Goal: Task Accomplishment & Management: Use online tool/utility

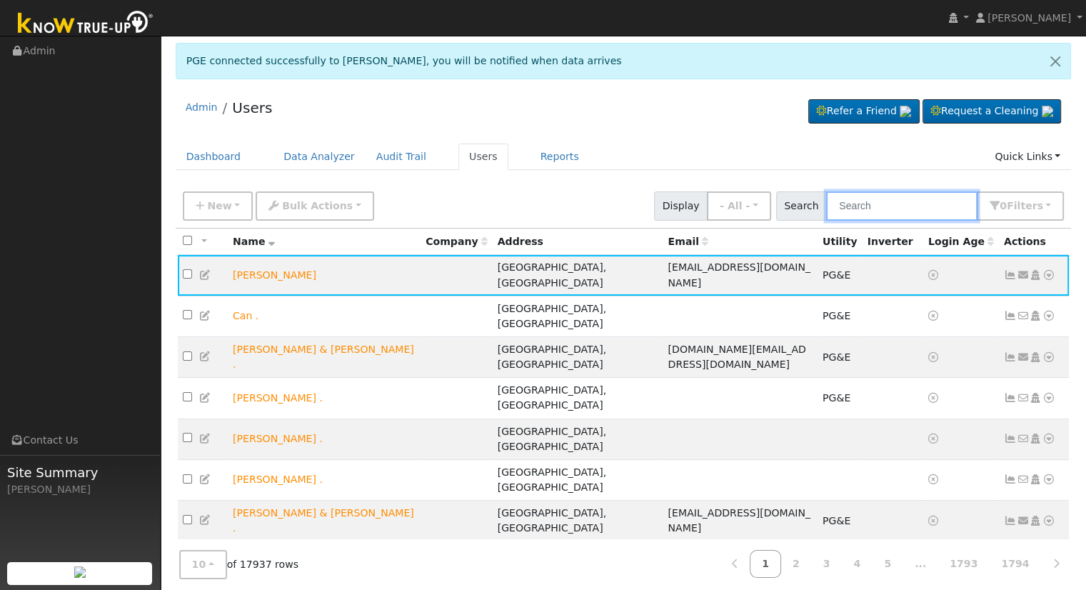
click at [931, 208] on input "text" at bounding box center [901, 205] width 151 height 29
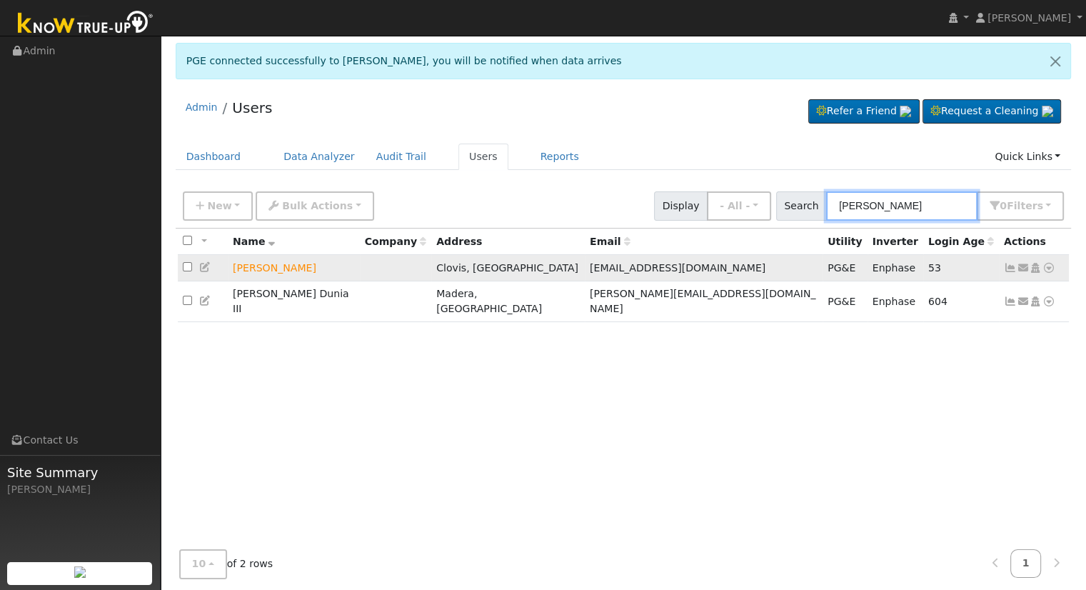
type input "[PERSON_NAME]"
click at [1048, 267] on icon at bounding box center [1049, 268] width 13 height 10
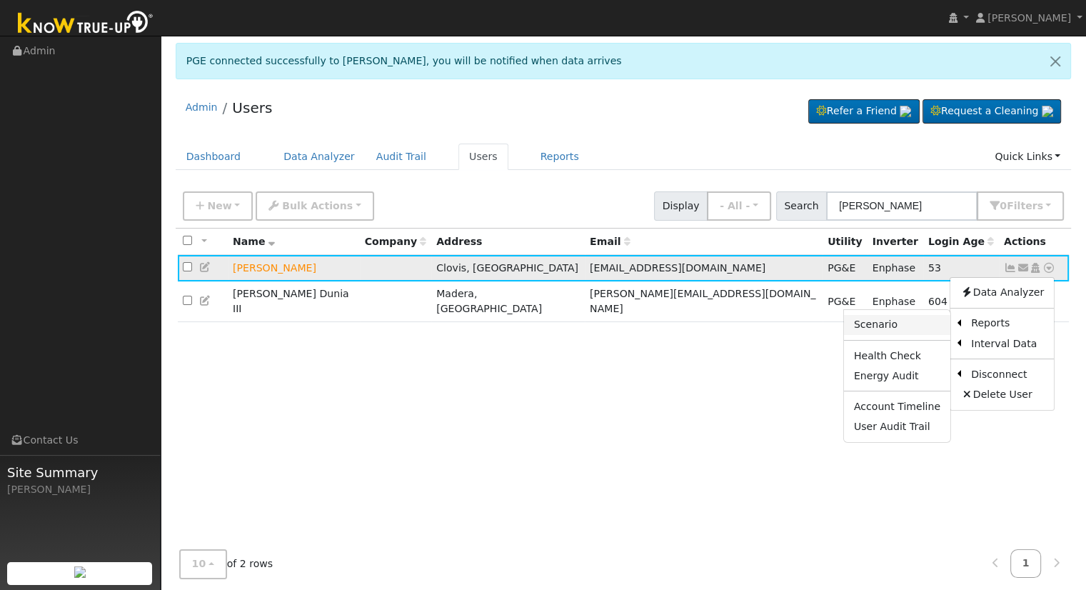
click at [903, 325] on link "Scenario" at bounding box center [897, 325] width 106 height 20
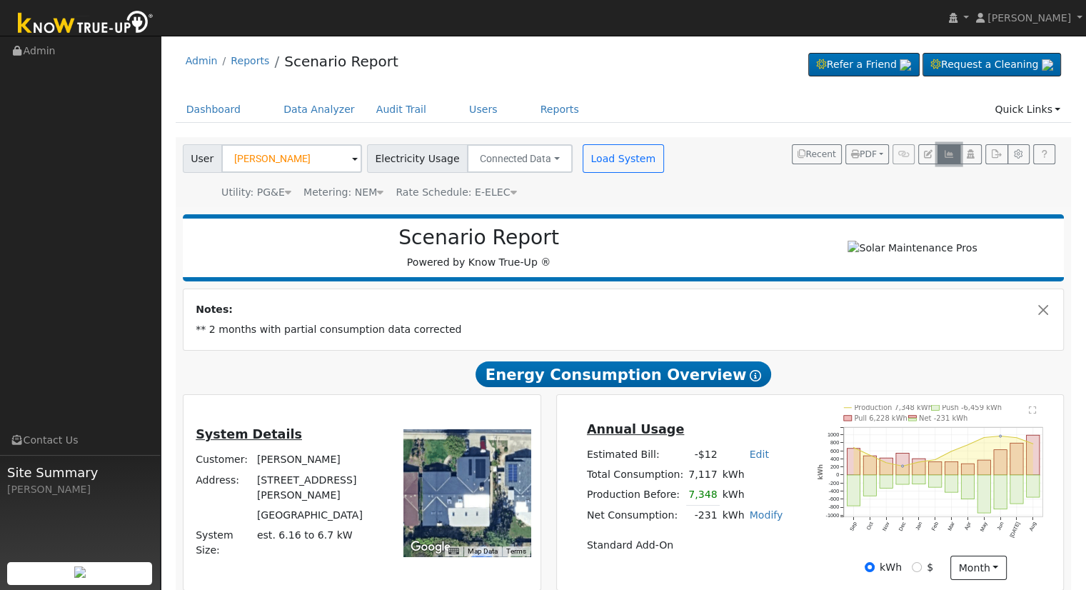
click at [950, 150] on icon "button" at bounding box center [948, 154] width 11 height 9
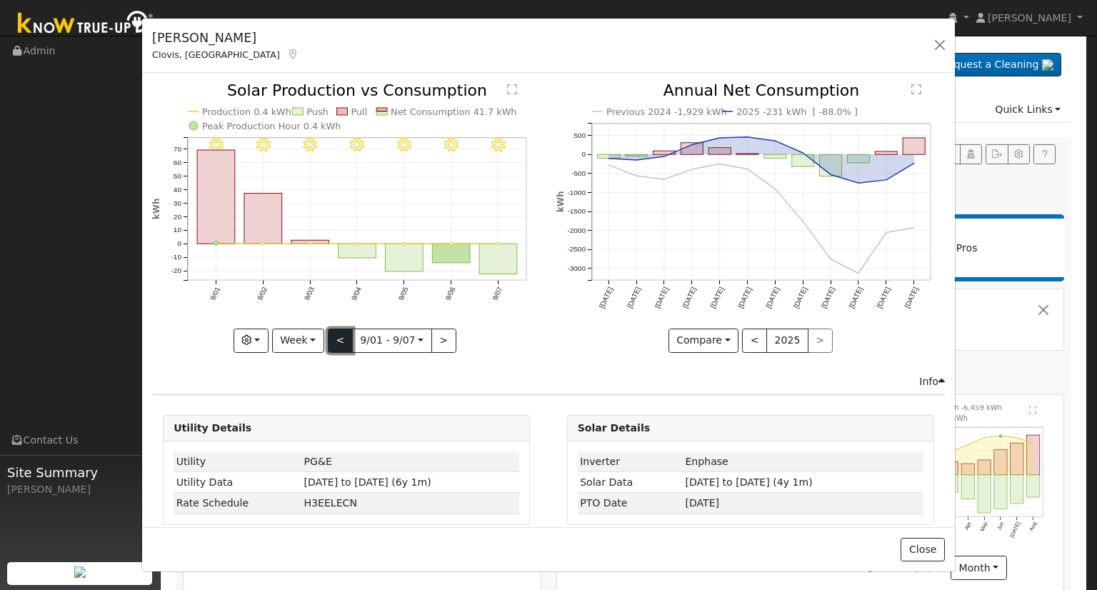
click at [337, 338] on button "<" at bounding box center [340, 340] width 25 height 24
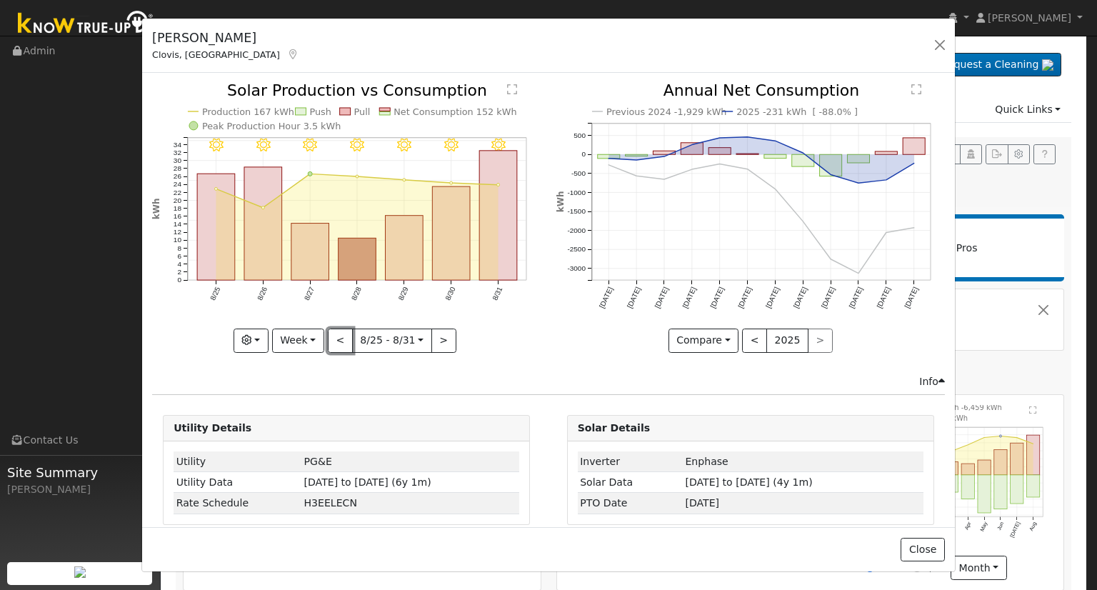
click at [337, 338] on button "<" at bounding box center [340, 340] width 25 height 24
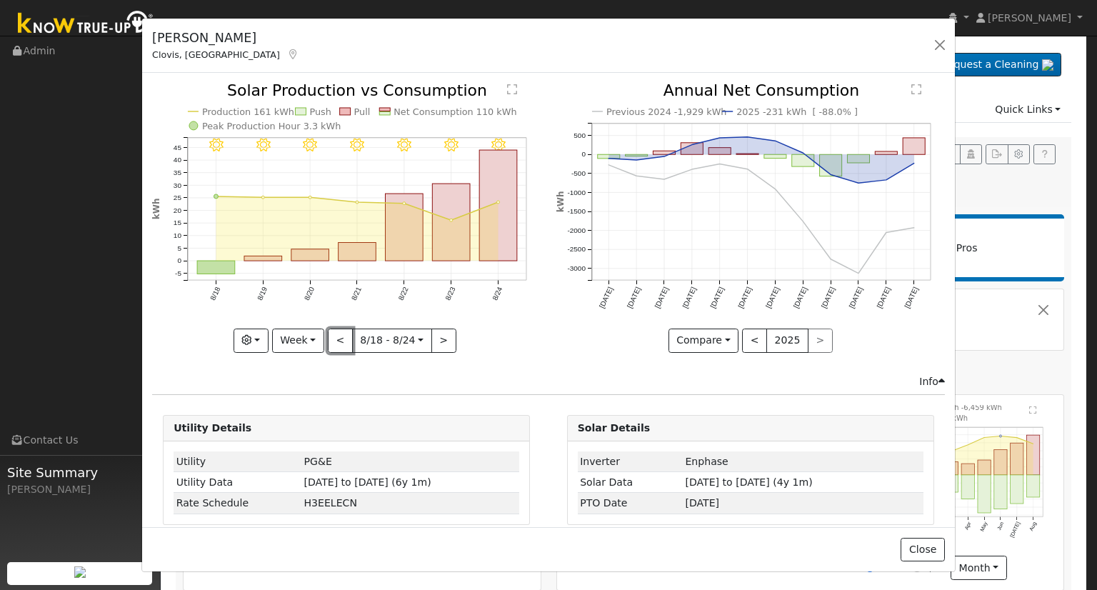
click at [337, 338] on button "<" at bounding box center [340, 340] width 25 height 24
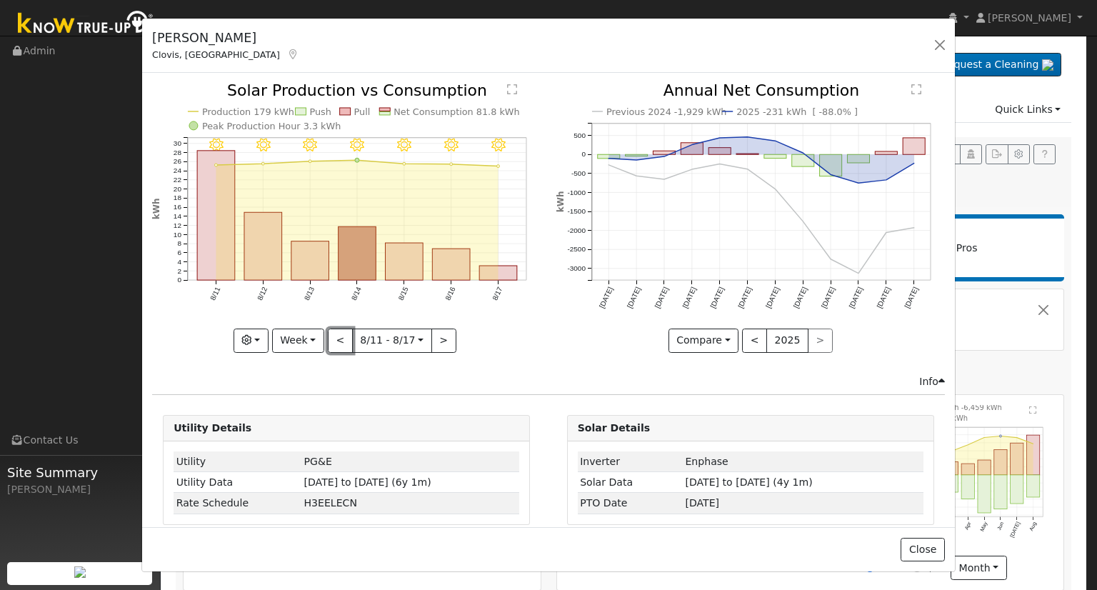
click at [337, 338] on button "<" at bounding box center [340, 340] width 25 height 24
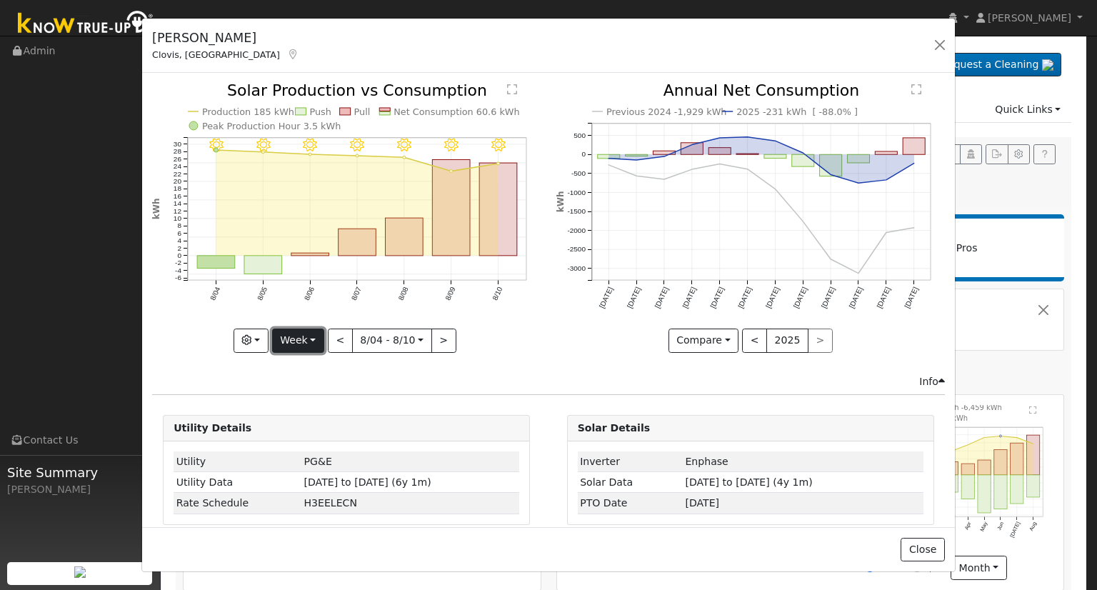
click at [311, 340] on button "Week" at bounding box center [298, 340] width 52 height 24
click at [322, 408] on link "Month" at bounding box center [322, 409] width 99 height 20
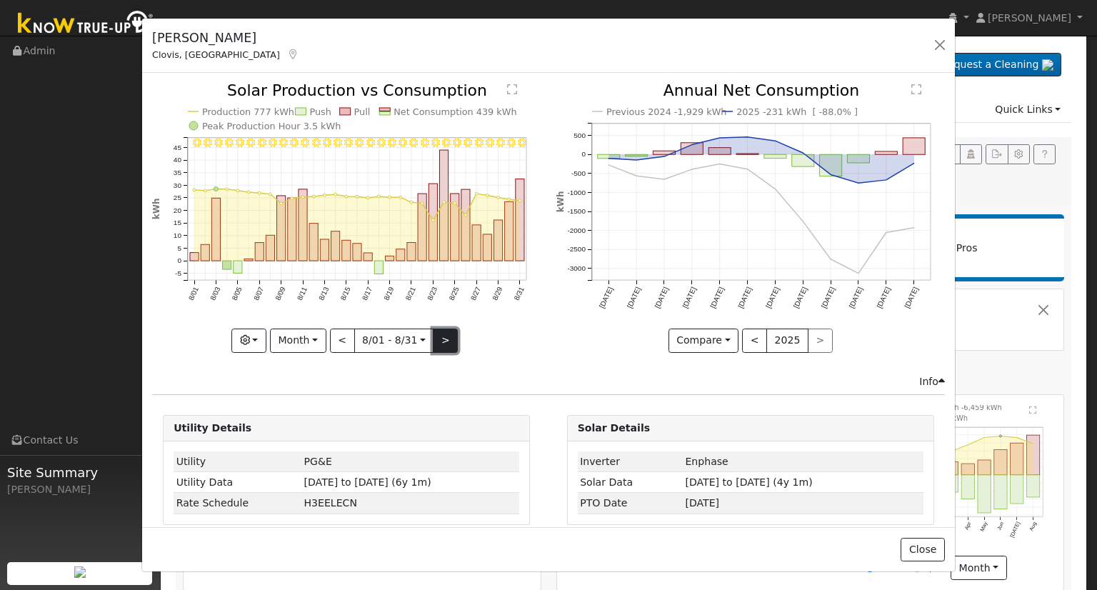
click at [434, 332] on button ">" at bounding box center [445, 340] width 25 height 24
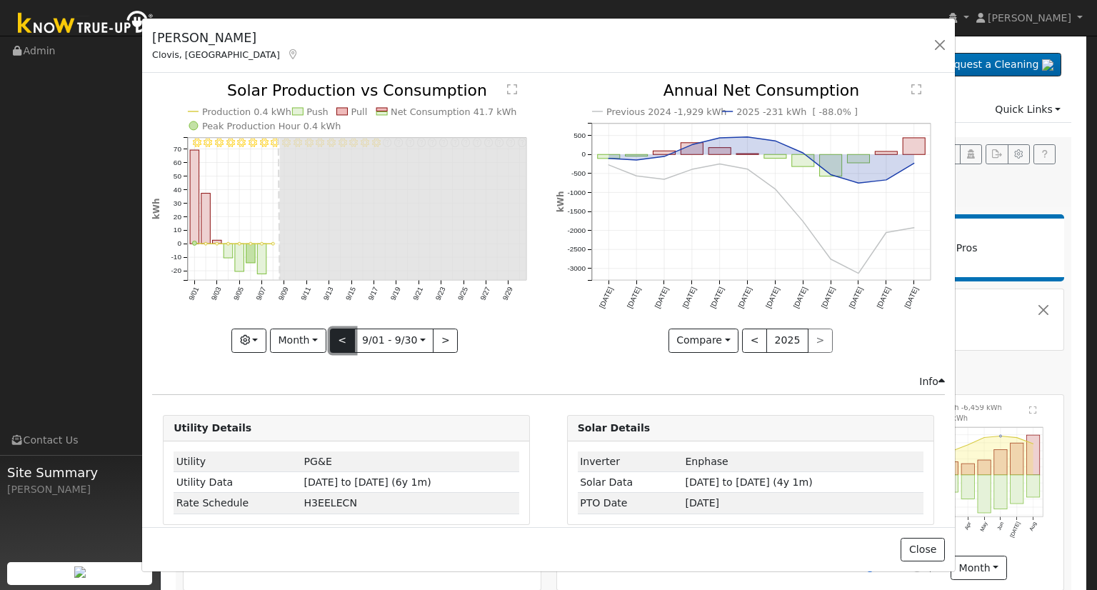
click at [343, 342] on button "<" at bounding box center [342, 340] width 25 height 24
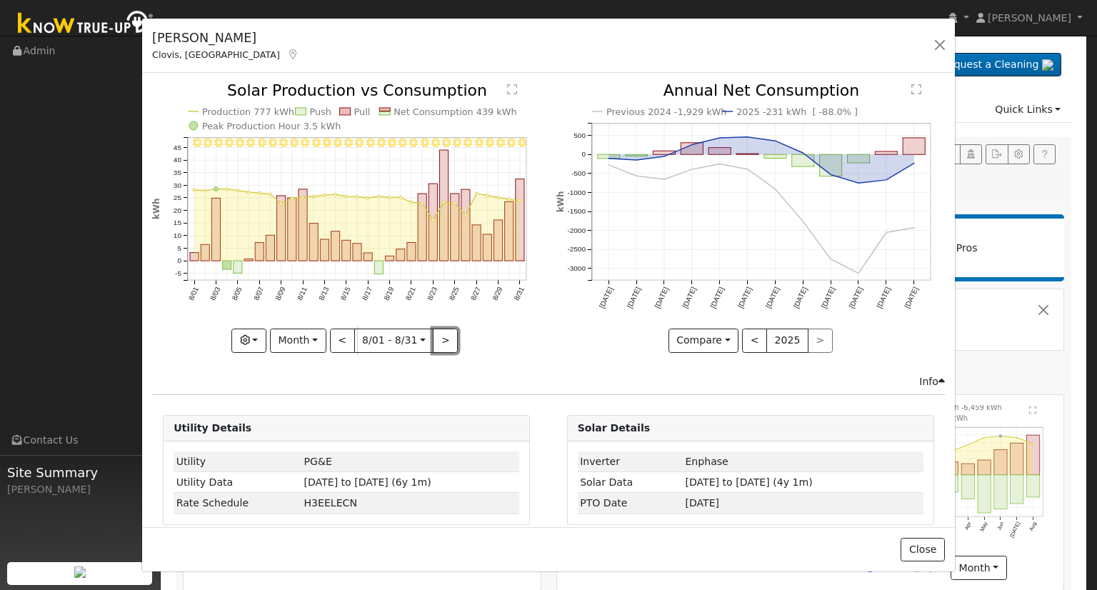
drag, startPoint x: 433, startPoint y: 334, endPoint x: 421, endPoint y: 306, distance: 30.7
click at [434, 334] on button ">" at bounding box center [445, 340] width 25 height 24
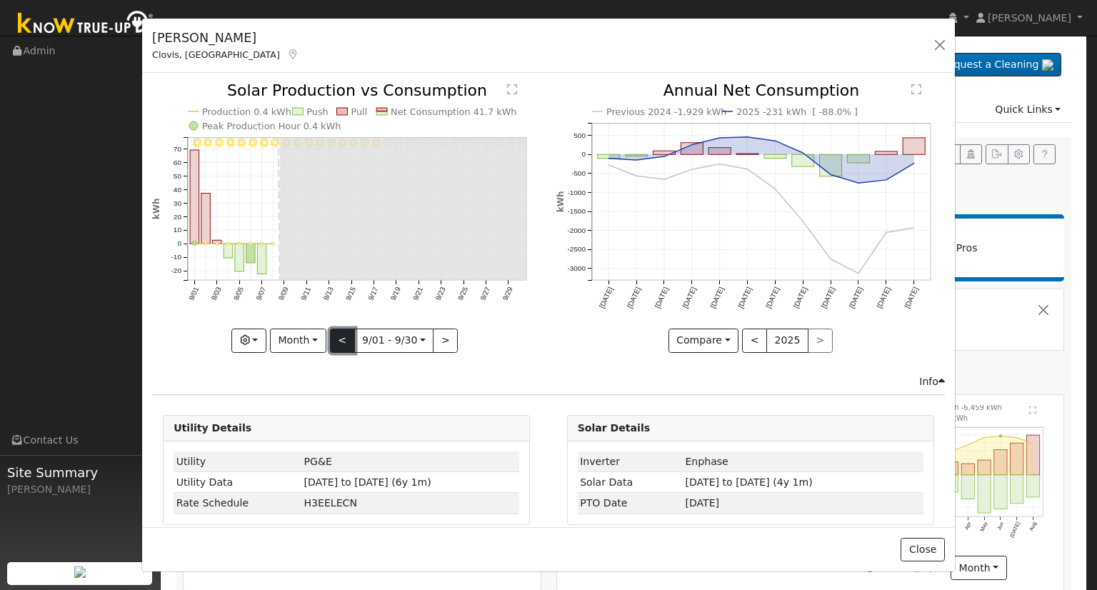
click at [341, 338] on button "<" at bounding box center [342, 340] width 25 height 24
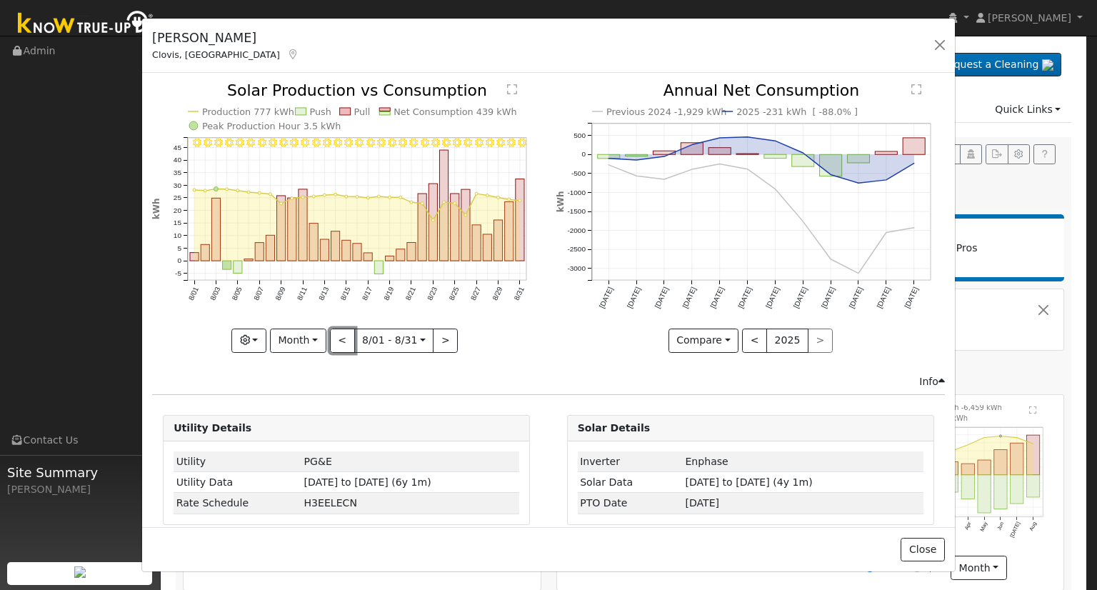
click at [340, 338] on button "<" at bounding box center [342, 340] width 25 height 24
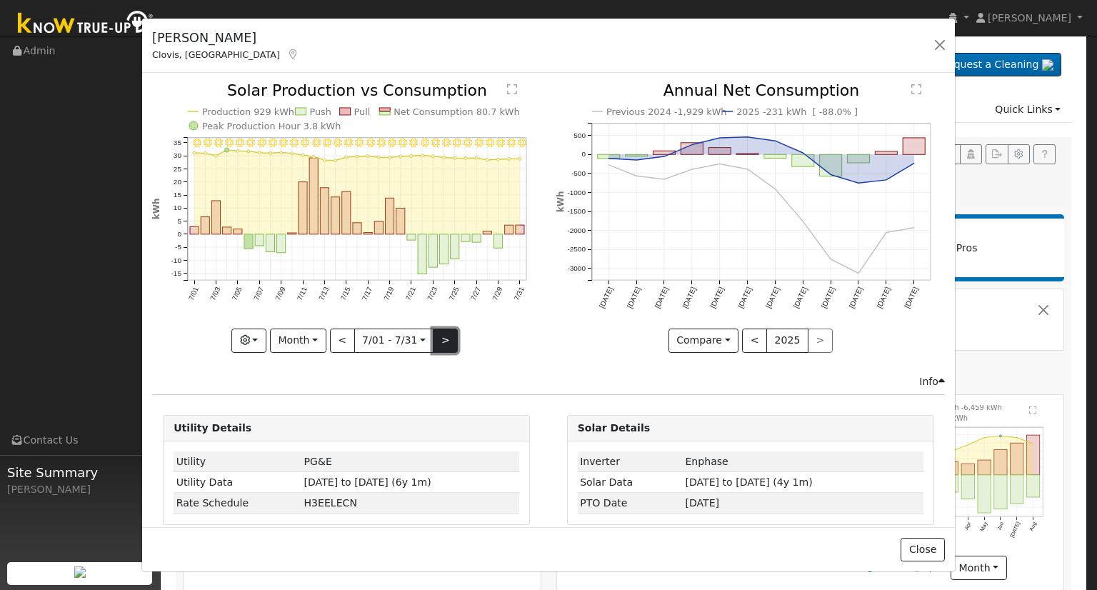
click at [443, 338] on button ">" at bounding box center [445, 340] width 25 height 24
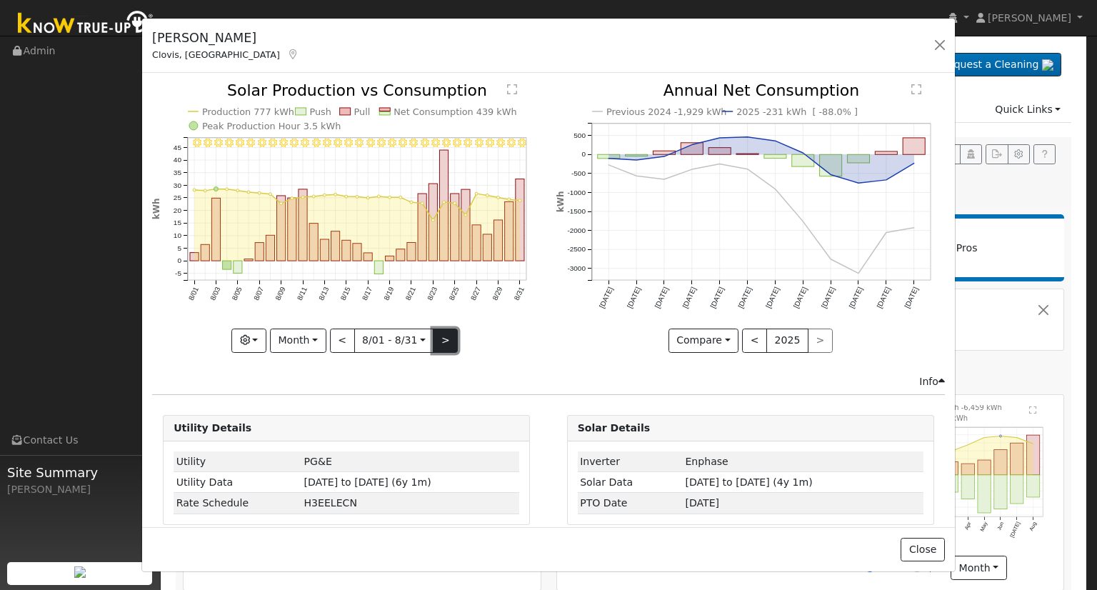
click at [443, 338] on button ">" at bounding box center [445, 340] width 25 height 24
type input "2025-09-01"
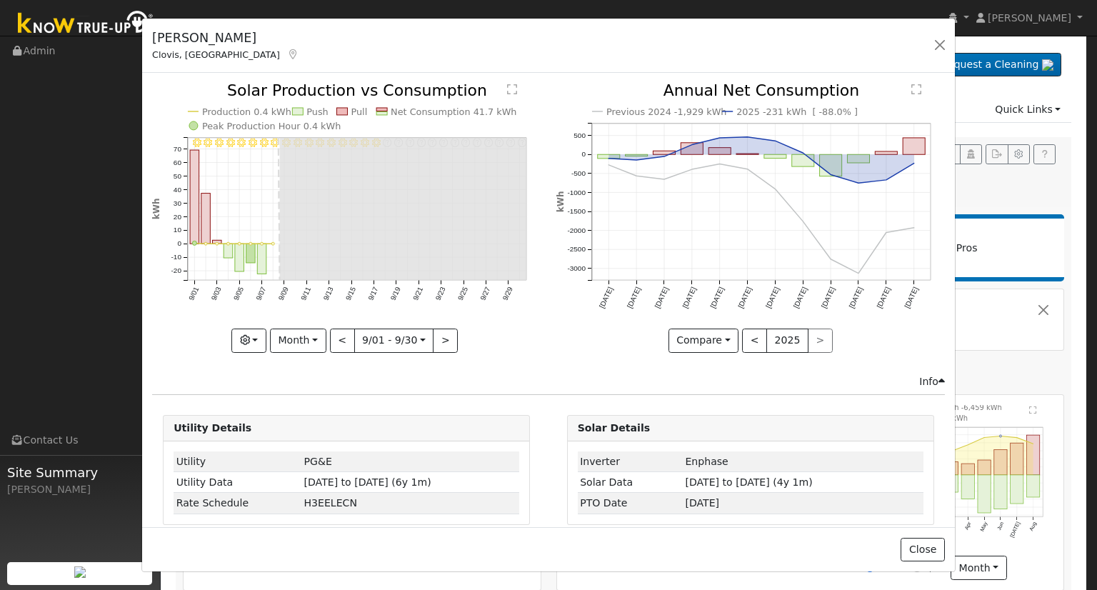
click at [265, 276] on icon "9/30 - Error: Unknown weather 9/29 - Error: Unknown weather 9/28 - Error: Unkno…" at bounding box center [346, 217] width 388 height 268
